Goal: Use online tool/utility: Utilize a website feature to perform a specific function

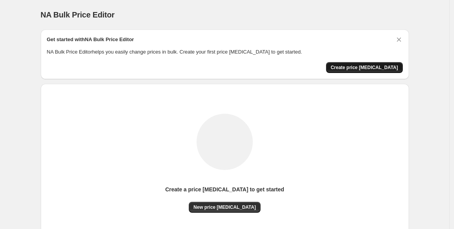
click at [380, 68] on span "Create price [MEDICAL_DATA]" at bounding box center [364, 67] width 67 height 6
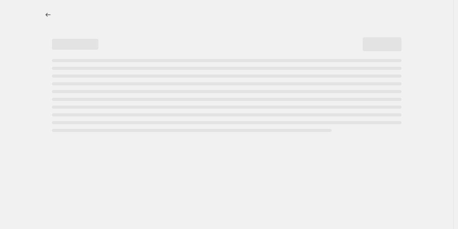
select select "percentage"
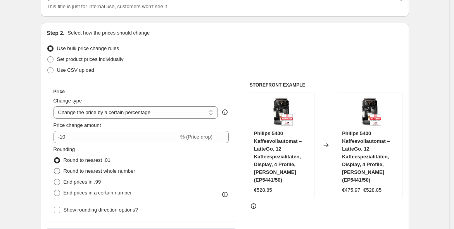
scroll to position [72, 0]
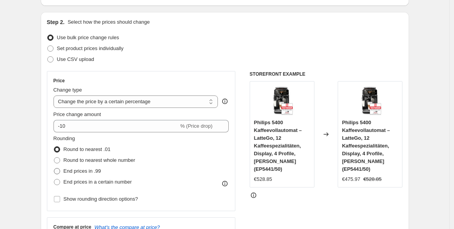
click at [91, 166] on label "End prices in .99" at bounding box center [77, 171] width 48 height 11
click at [54, 168] on input "End prices in .99" at bounding box center [54, 168] width 0 height 0
radio input "true"
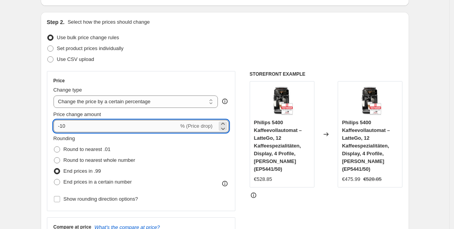
click at [102, 131] on input "-10" at bounding box center [115, 126] width 125 height 12
type input "-1"
type input "-2"
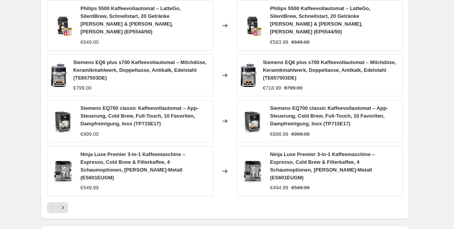
scroll to position [574, 0]
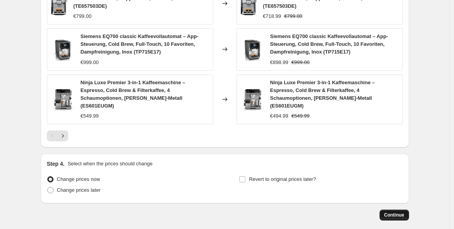
type input "-30"
click at [391, 209] on button "Continue" at bounding box center [393, 214] width 29 height 11
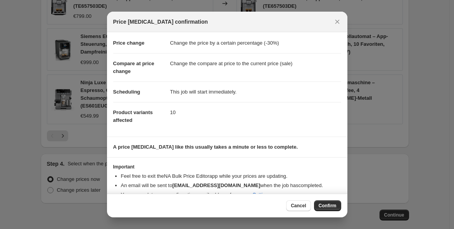
scroll to position [25, 0]
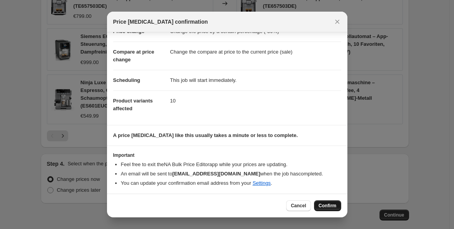
click at [322, 202] on button "Confirm" at bounding box center [327, 205] width 27 height 11
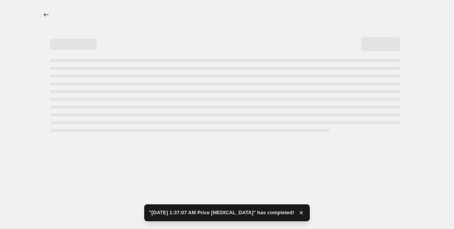
select select "percentage"
